Goal: Use online tool/utility: Utilize a website feature to perform a specific function

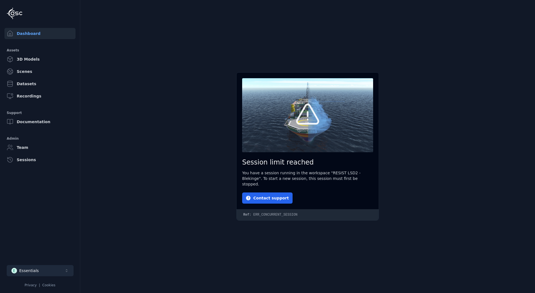
click at [42, 270] on button "E Essentials" at bounding box center [40, 270] width 67 height 11
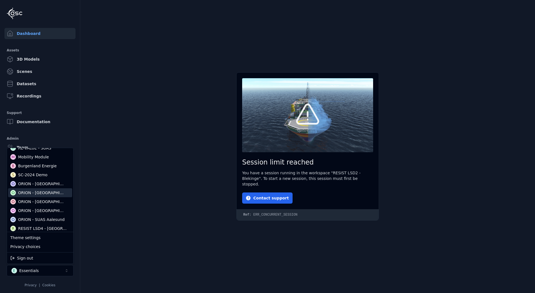
scroll to position [42, 0]
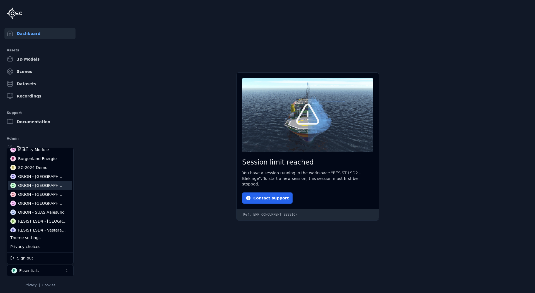
click at [97, 186] on html "Dashboard Assets 3D Models Scenes Datasets Recordings Support Documentation Adm…" at bounding box center [267, 146] width 535 height 293
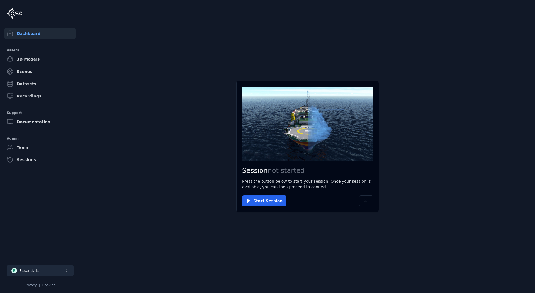
click at [46, 267] on button "E Essentials" at bounding box center [40, 270] width 67 height 11
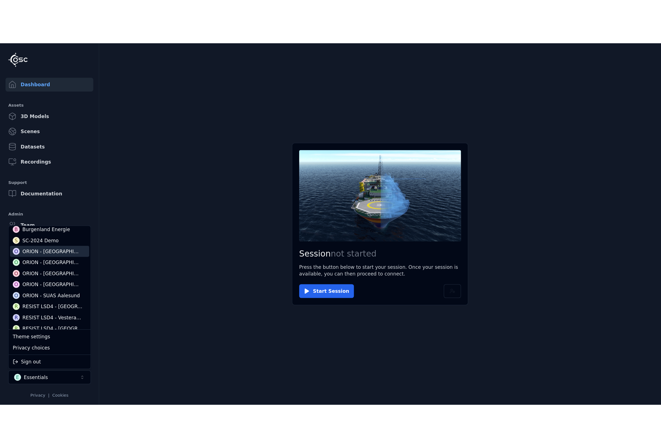
scroll to position [56, 0]
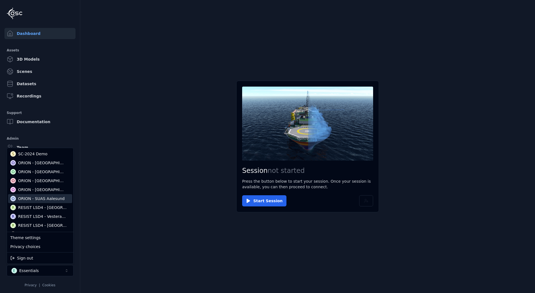
click at [44, 197] on div "ORION - SUAS Aalesund" at bounding box center [41, 199] width 47 height 6
click at [266, 201] on html "Dashboard Assets 3D Models Scenes Datasets Recordings Support Documentation Adm…" at bounding box center [267, 146] width 535 height 293
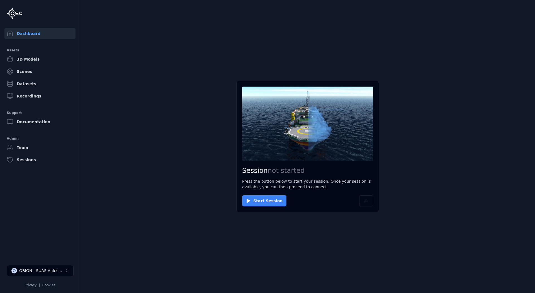
click at [265, 201] on button "Start Session" at bounding box center [264, 200] width 44 height 11
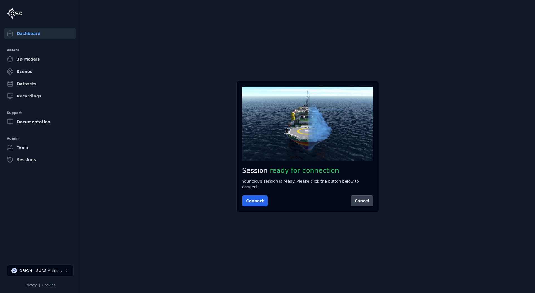
click at [365, 196] on button "Cancel" at bounding box center [362, 200] width 22 height 11
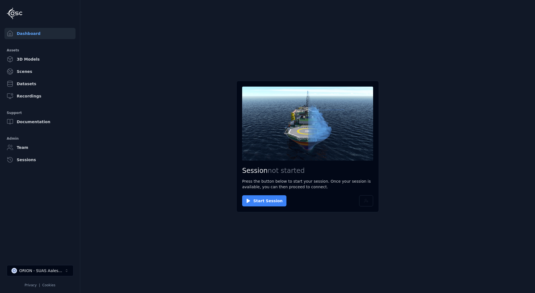
click at [259, 198] on button "Start Session" at bounding box center [264, 200] width 44 height 11
